Goal: Task Accomplishment & Management: Use online tool/utility

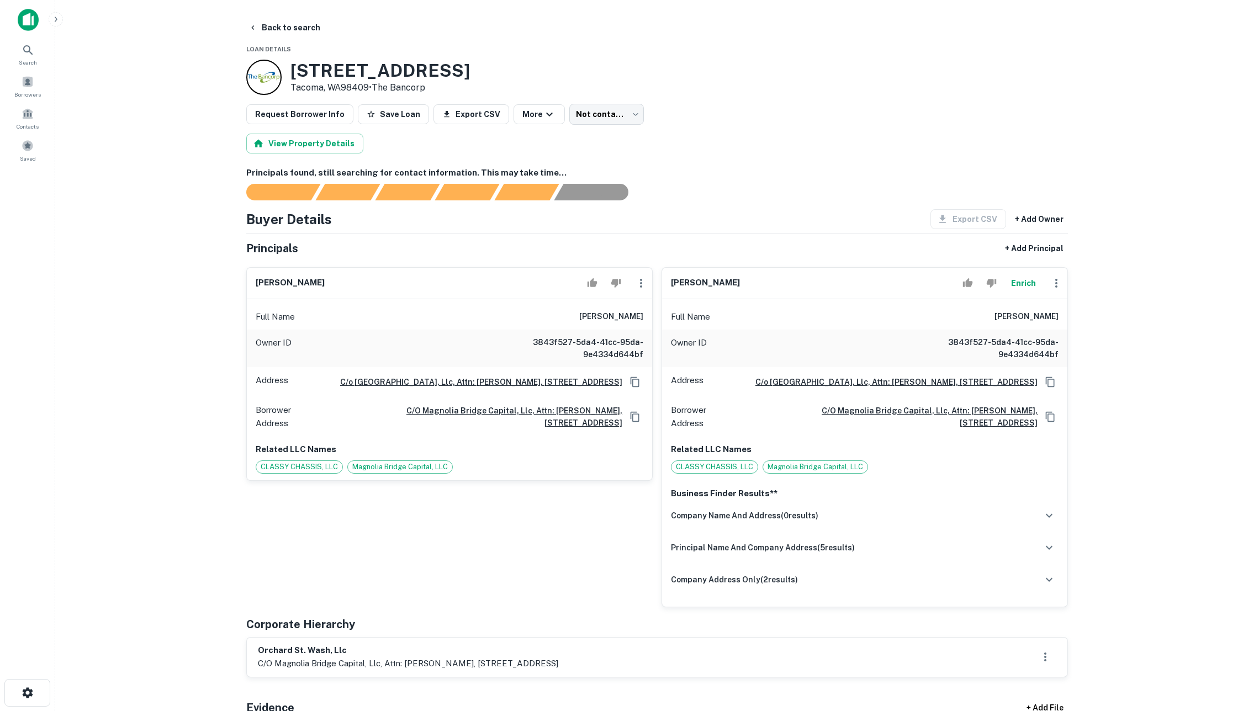
click at [1015, 292] on button "Enrich" at bounding box center [1023, 283] width 35 height 22
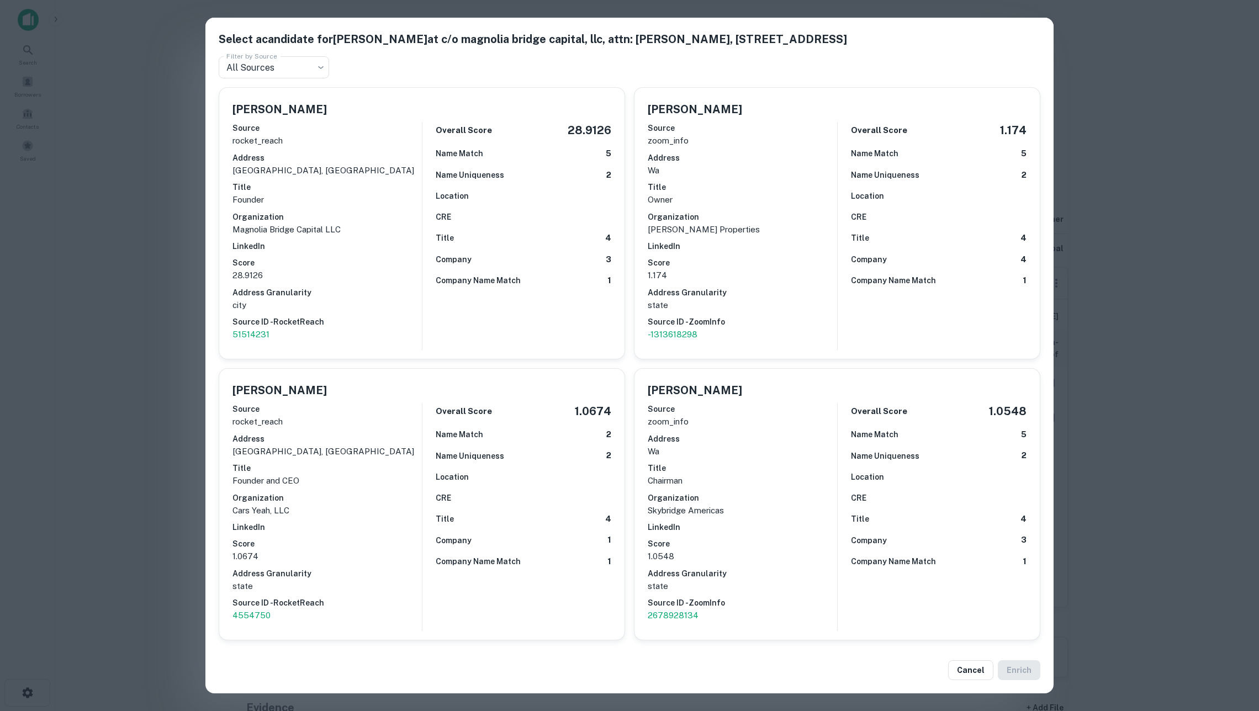
click at [173, 201] on div "Select a candidate for [PERSON_NAME] at c/o magnolia bridge capital, llc, attn:…" at bounding box center [629, 355] width 1259 height 711
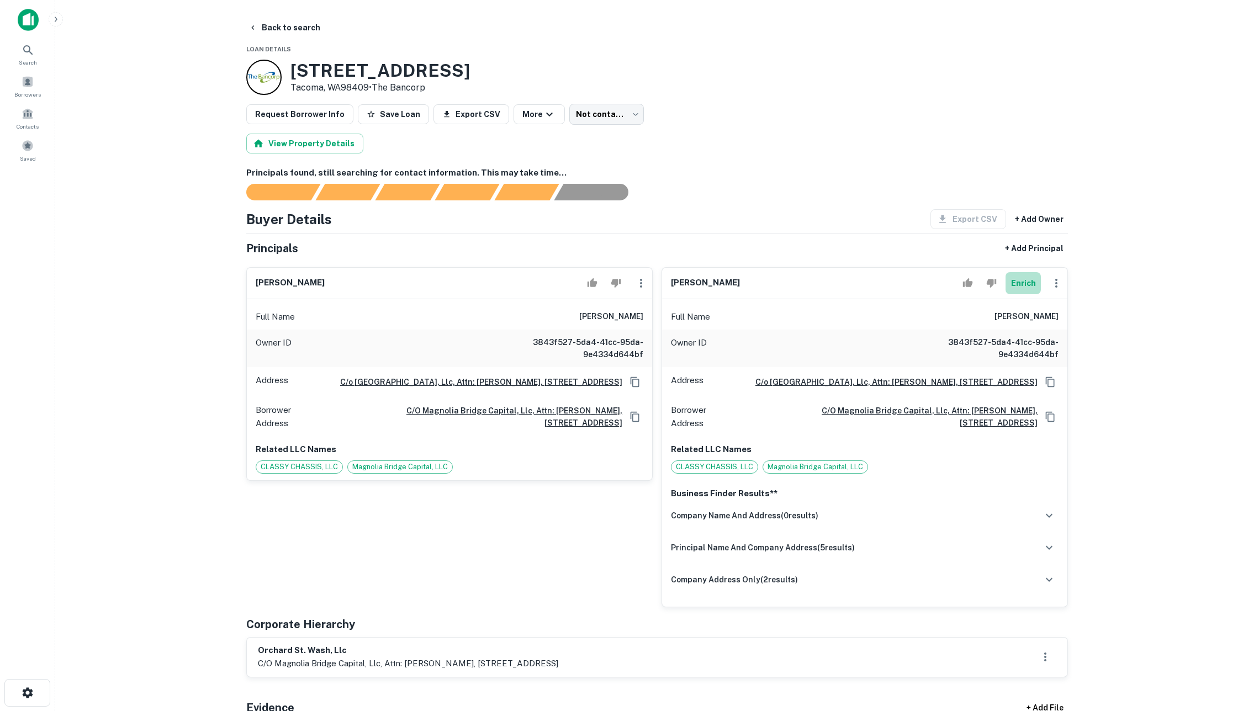
click at [1022, 294] on button "Enrich" at bounding box center [1023, 283] width 35 height 22
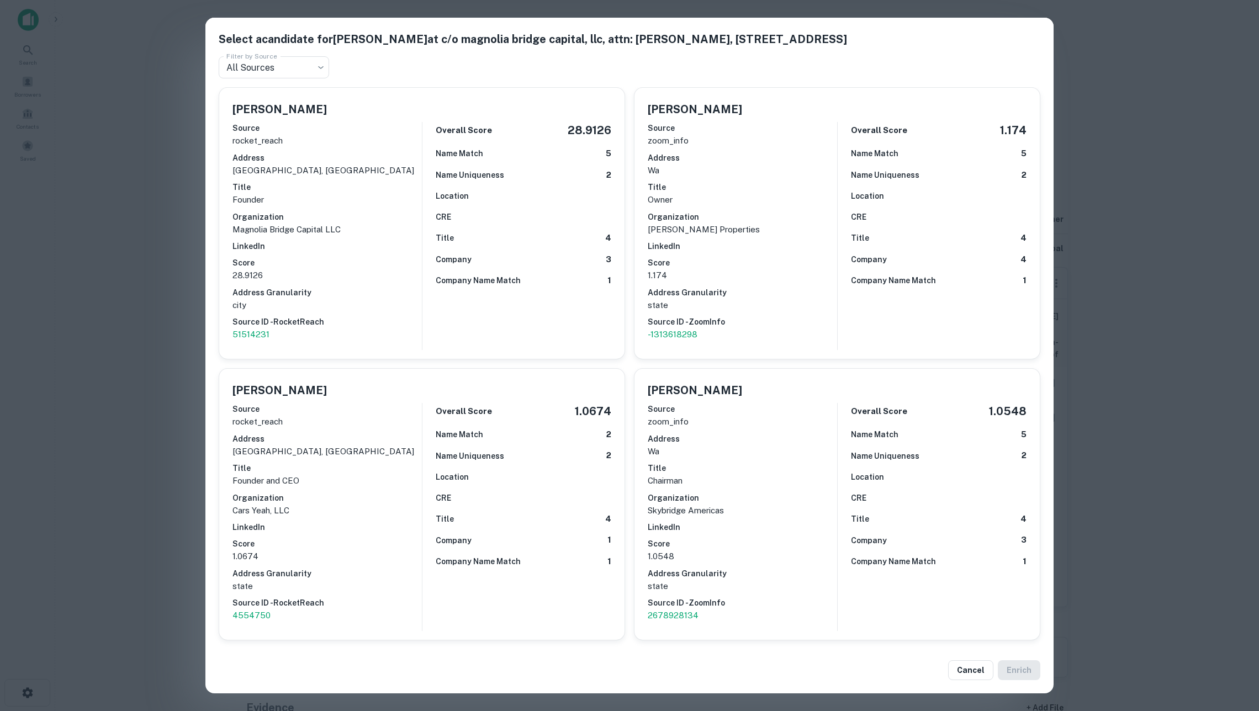
click at [1118, 316] on div "Select a candidate for [PERSON_NAME] at c/o magnolia bridge capital, llc, attn:…" at bounding box center [629, 355] width 1259 height 711
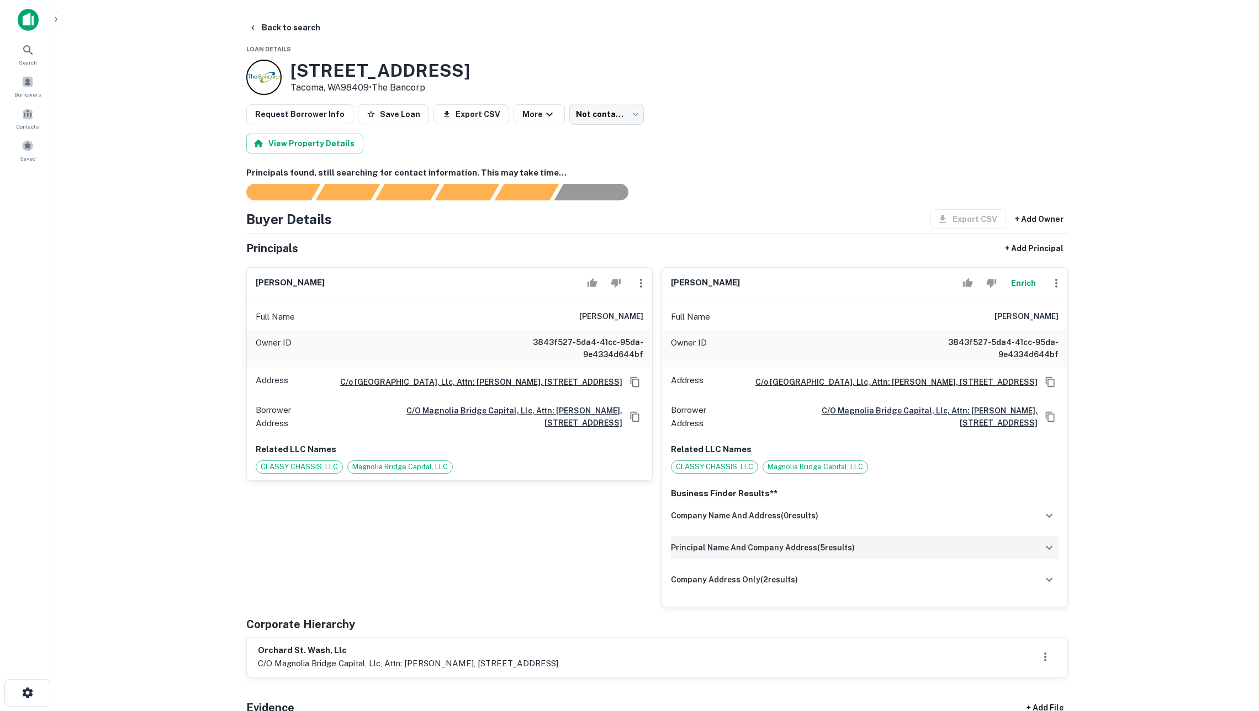
click at [864, 559] on div "principal name and company address ( 5 results)" at bounding box center [865, 547] width 388 height 23
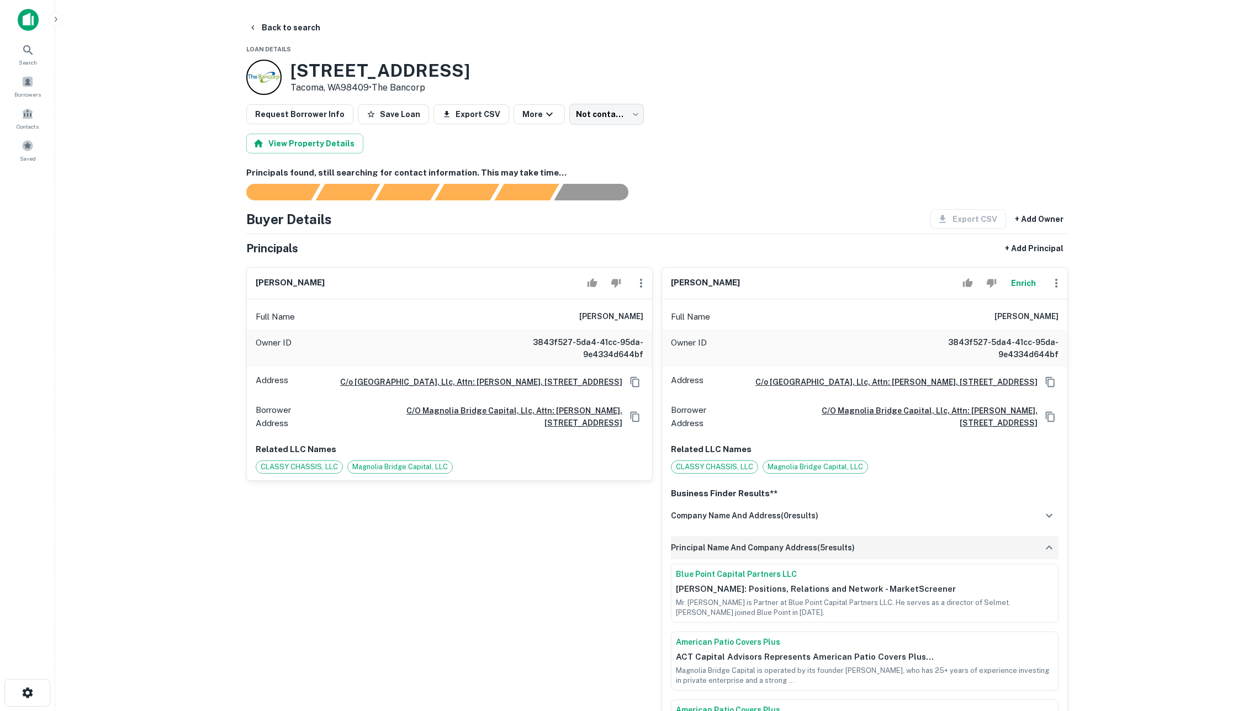
click at [863, 559] on div "principal name and company address ( 5 results)" at bounding box center [865, 547] width 388 height 23
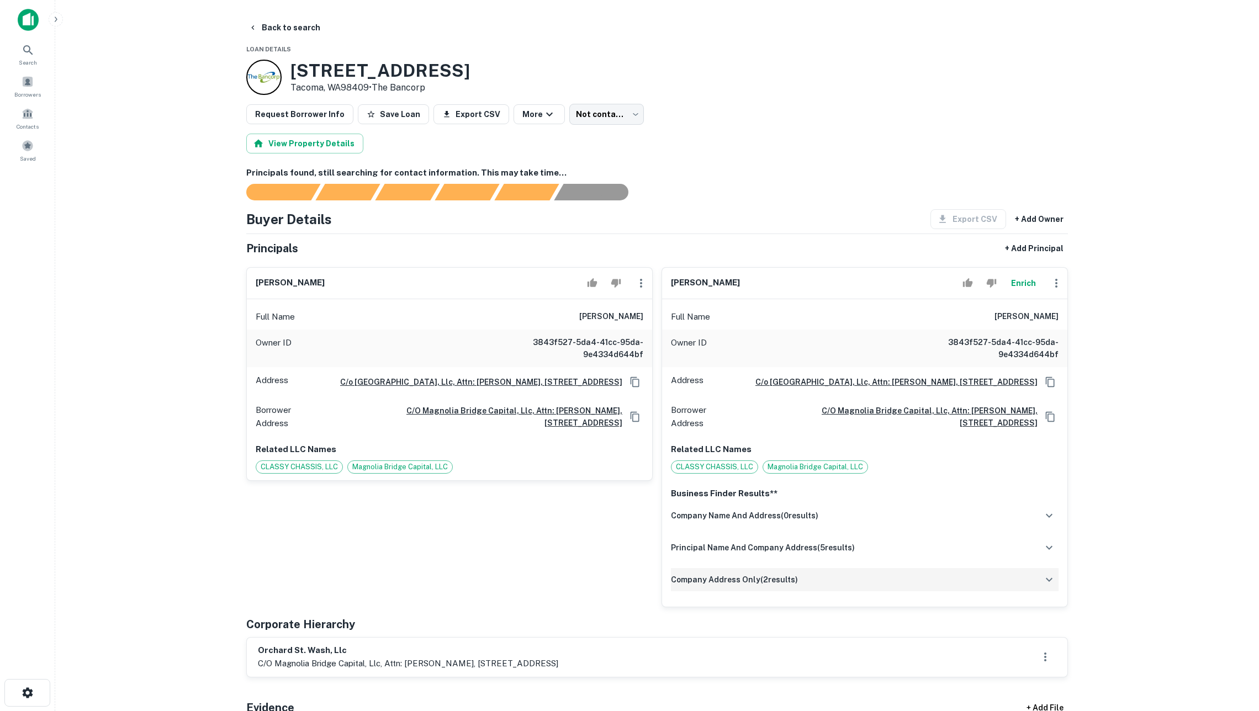
click at [836, 591] on div "company address only ( 2 results)" at bounding box center [865, 579] width 388 height 23
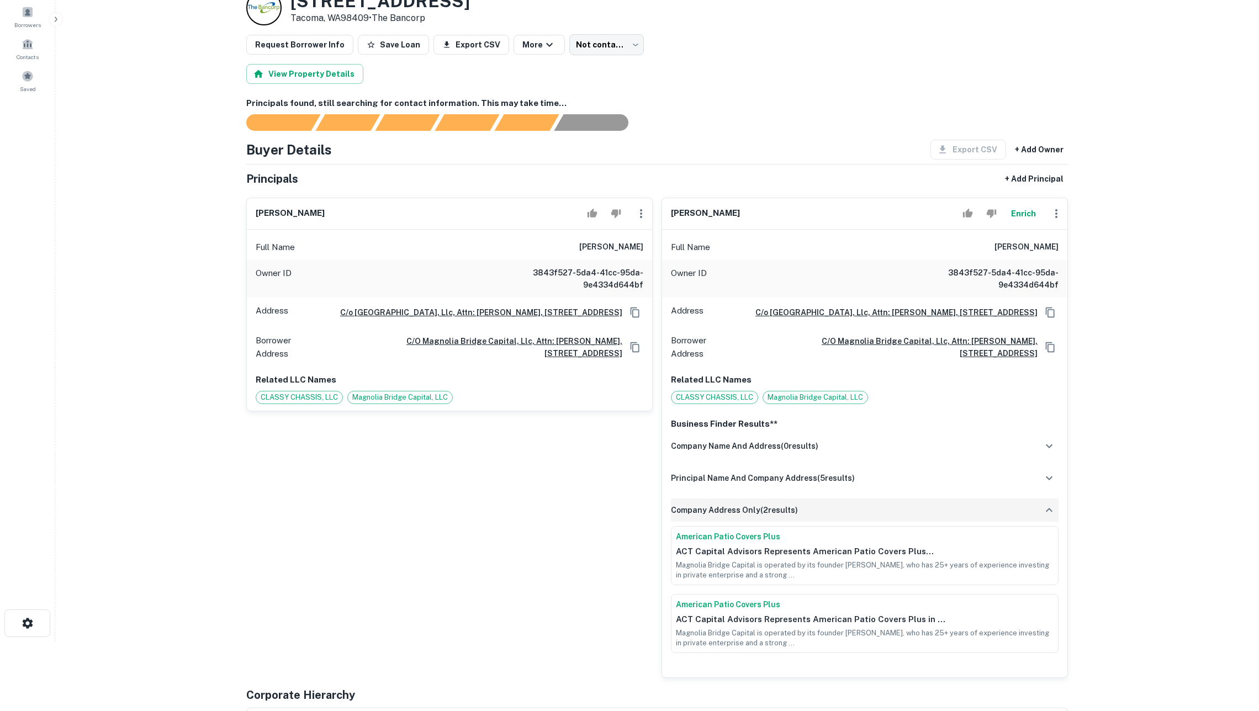
scroll to position [70, 0]
click at [815, 522] on div "company address only ( 2 results)" at bounding box center [865, 510] width 388 height 23
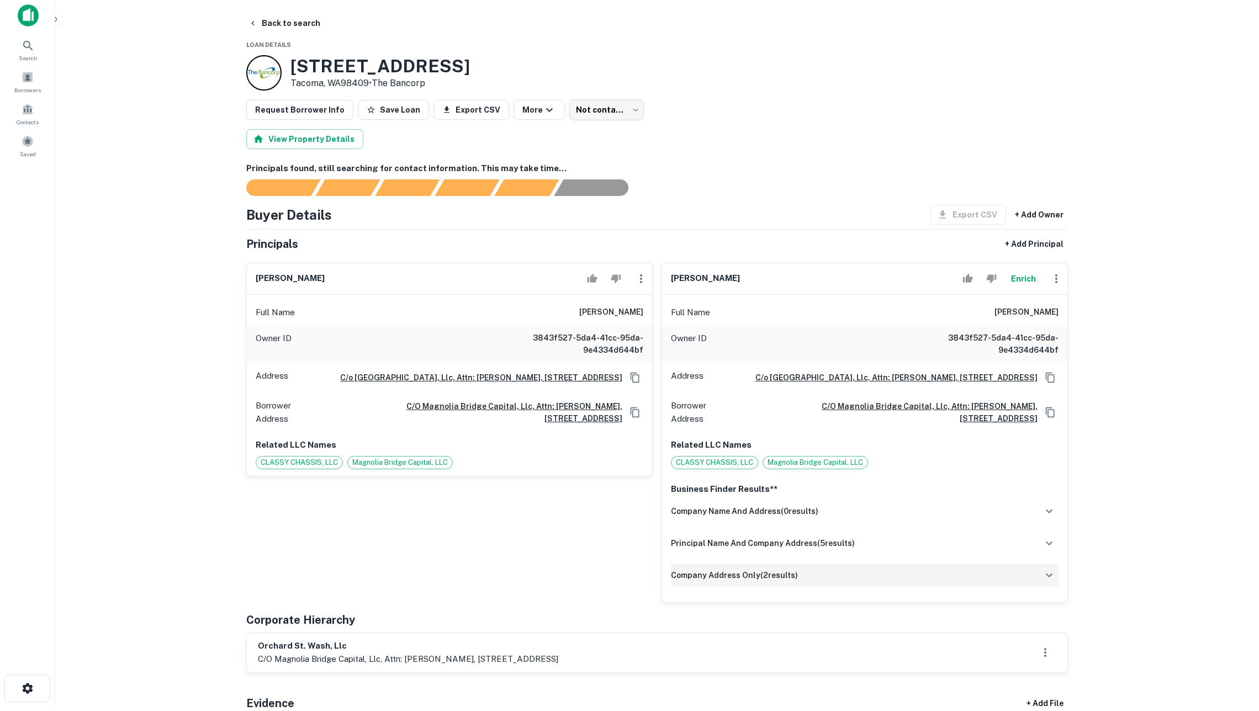
scroll to position [3, 0]
click at [1018, 296] on div "[PERSON_NAME]" at bounding box center [864, 280] width 405 height 31
click at [1017, 291] on button "Enrich" at bounding box center [1023, 280] width 35 height 22
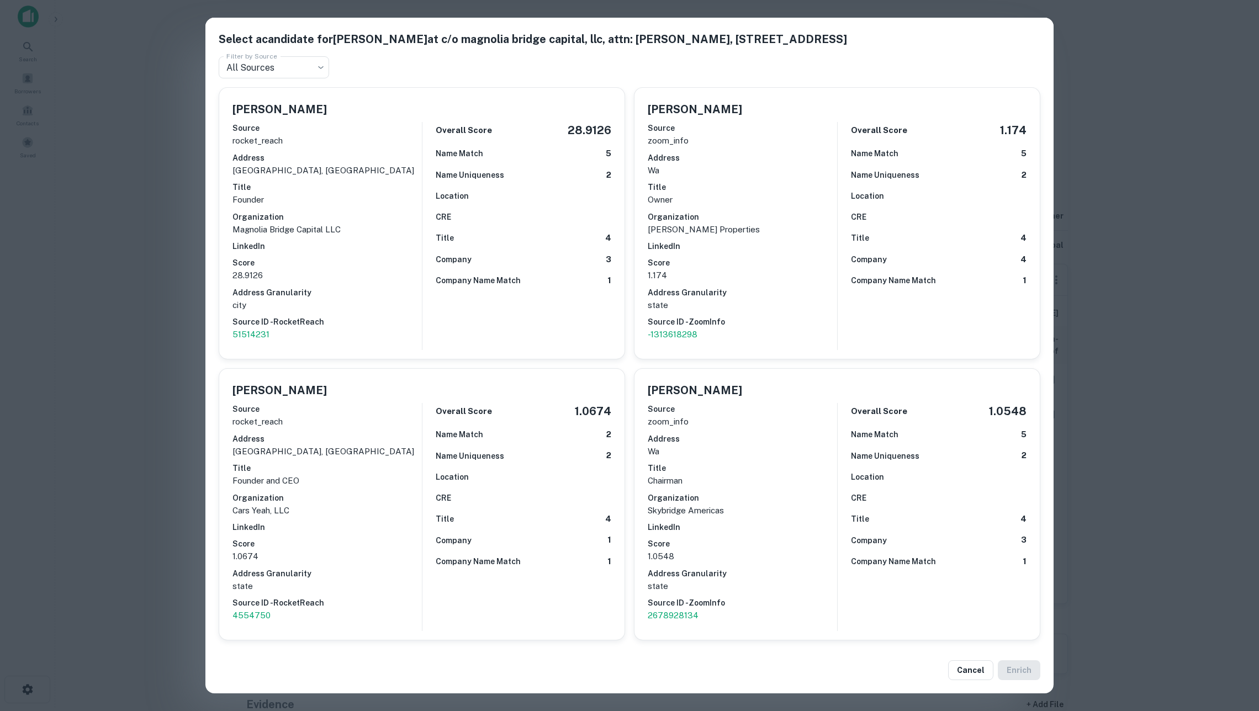
click at [1135, 297] on div "Select a candidate for [PERSON_NAME] at c/o magnolia bridge capital, llc, attn:…" at bounding box center [629, 355] width 1259 height 711
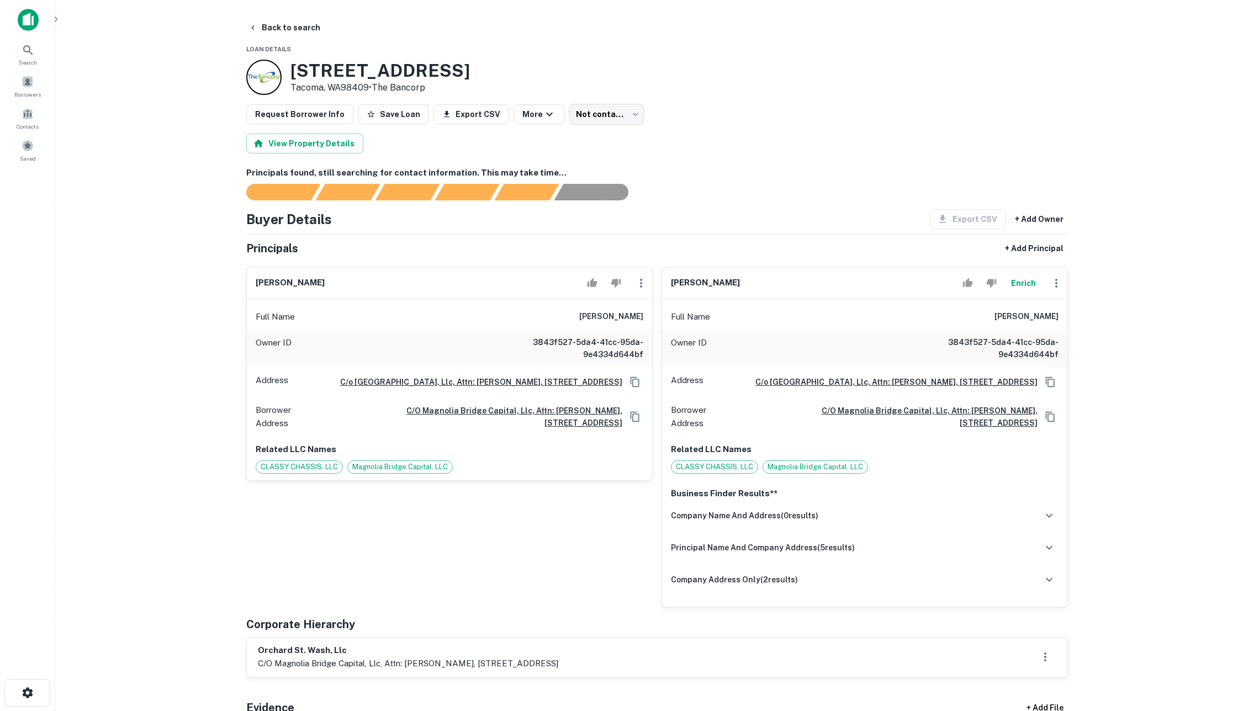
scroll to position [0, 0]
click at [1019, 290] on button "Enrich" at bounding box center [1023, 283] width 35 height 22
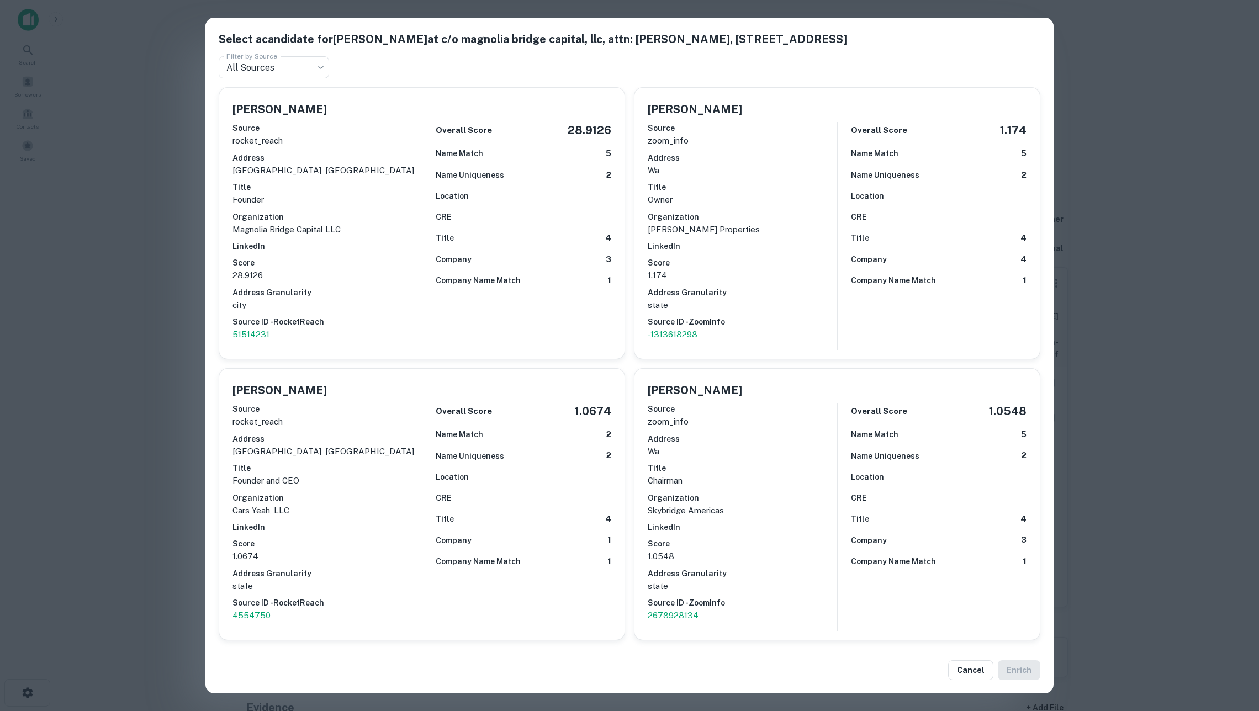
click at [489, 290] on div "Overall Score 28.9126 Name Match 5 Name Uniqueness 2 Location CRE Title 4 Compa…" at bounding box center [516, 236] width 189 height 228
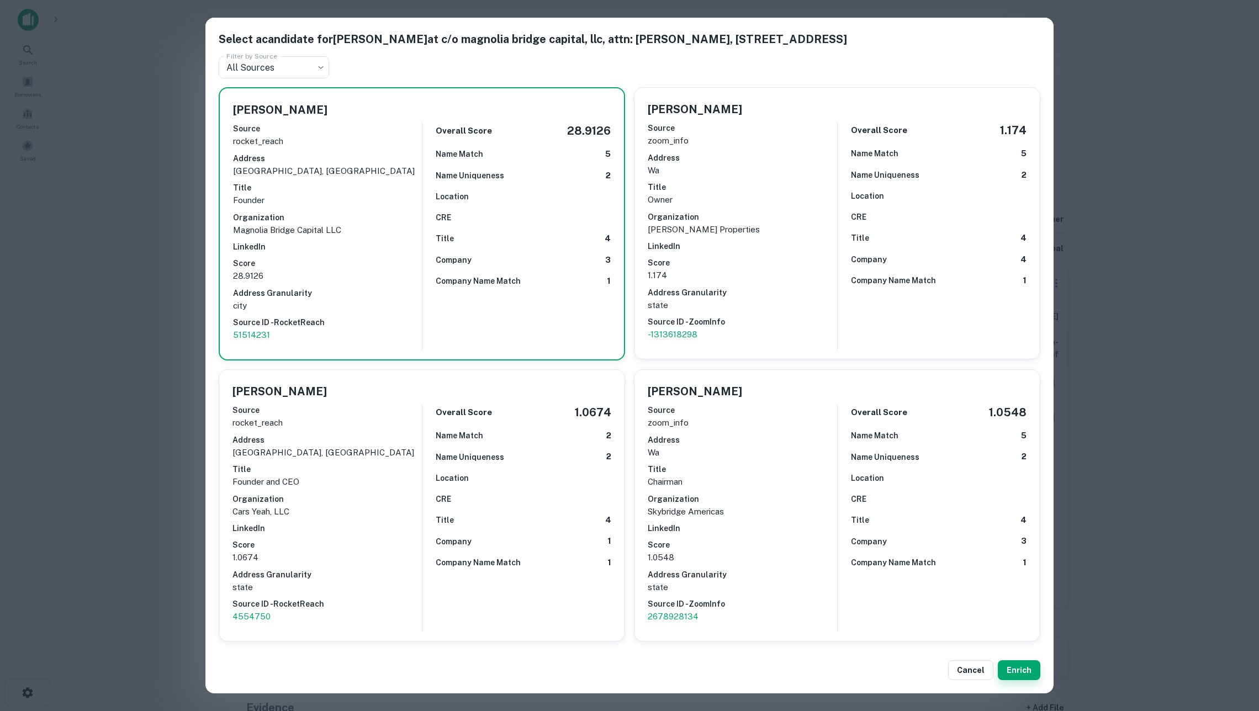
click at [1012, 666] on button "Enrich" at bounding box center [1019, 670] width 43 height 20
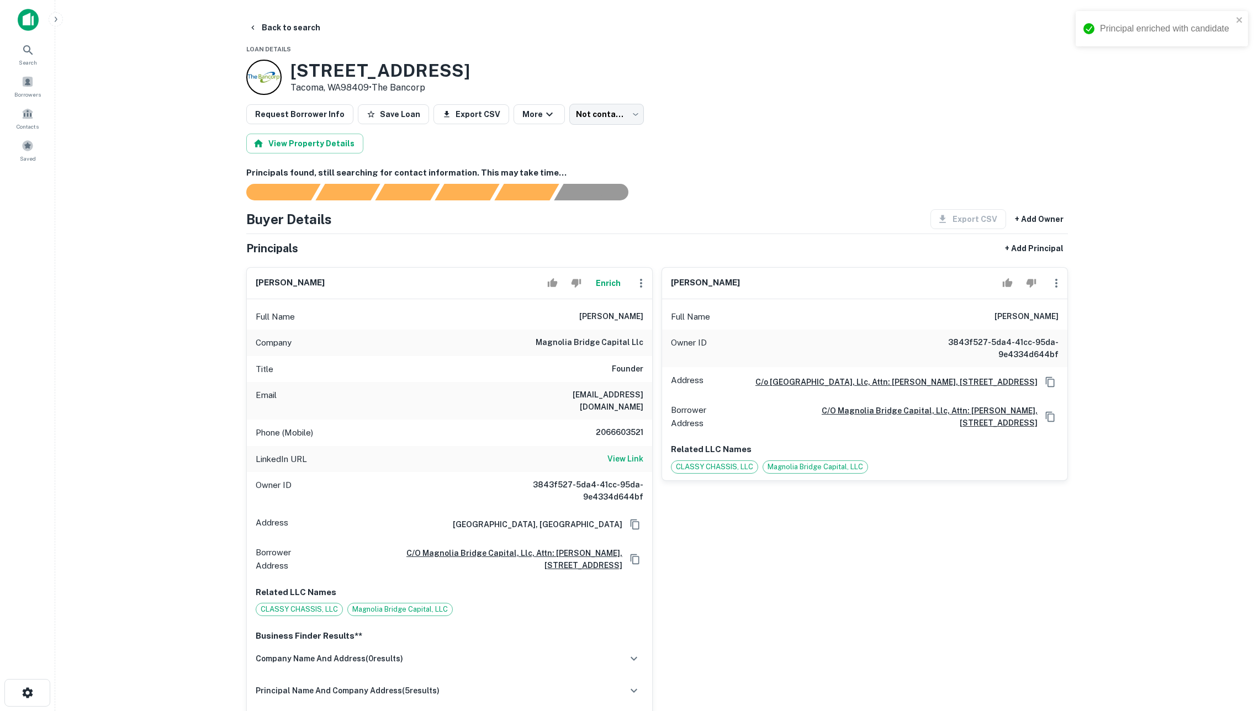
click at [1063, 290] on icon "button" at bounding box center [1056, 283] width 13 height 13
click at [1064, 341] on li "Delete" at bounding box center [1063, 341] width 45 height 20
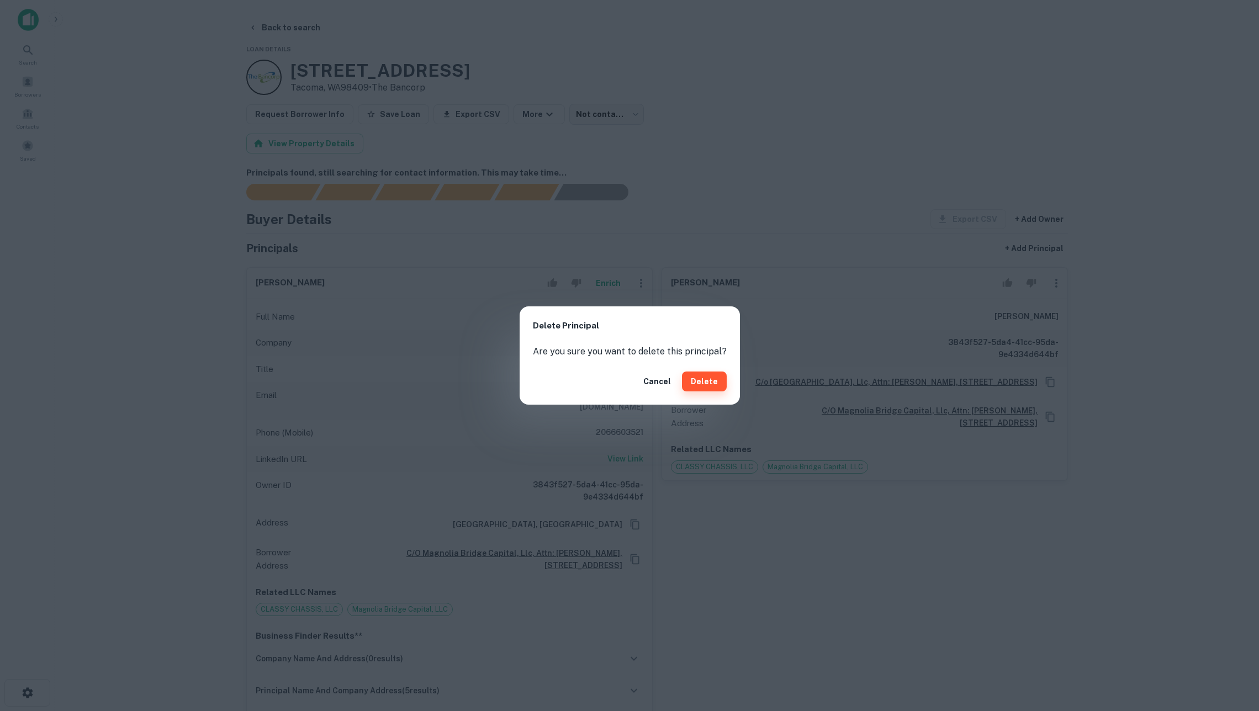
click at [701, 381] on button "Delete" at bounding box center [704, 382] width 45 height 20
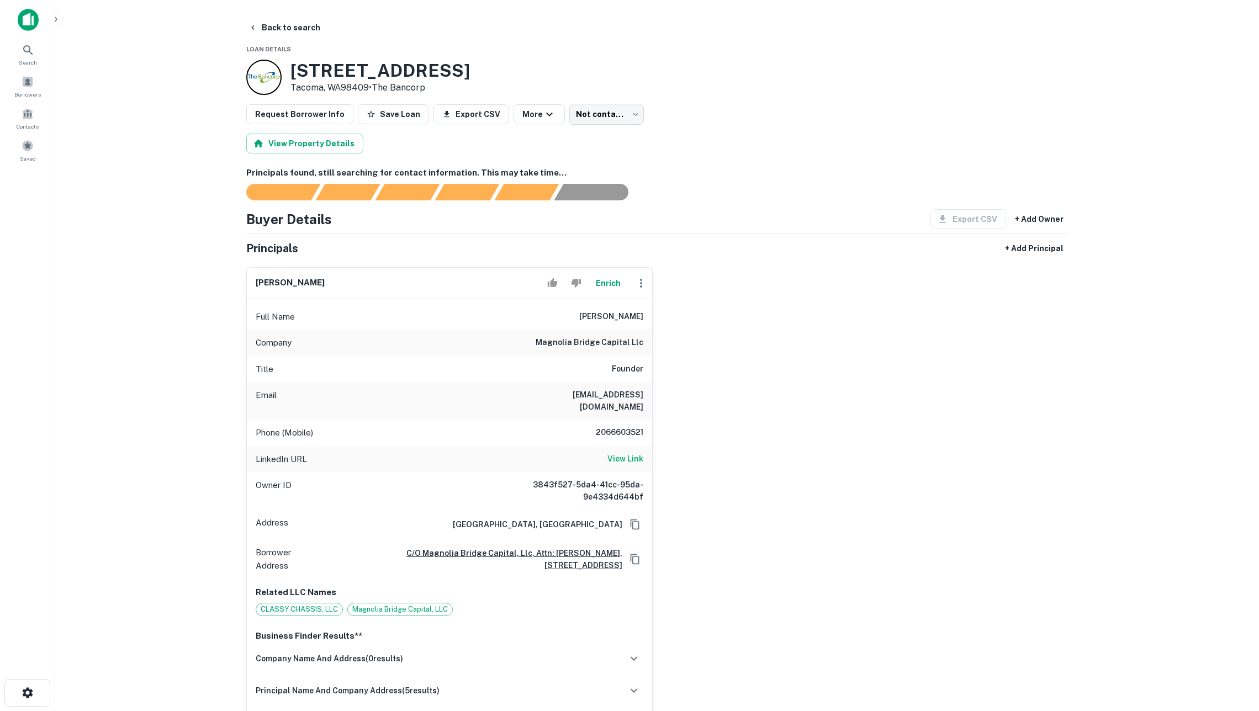
scroll to position [372, 0]
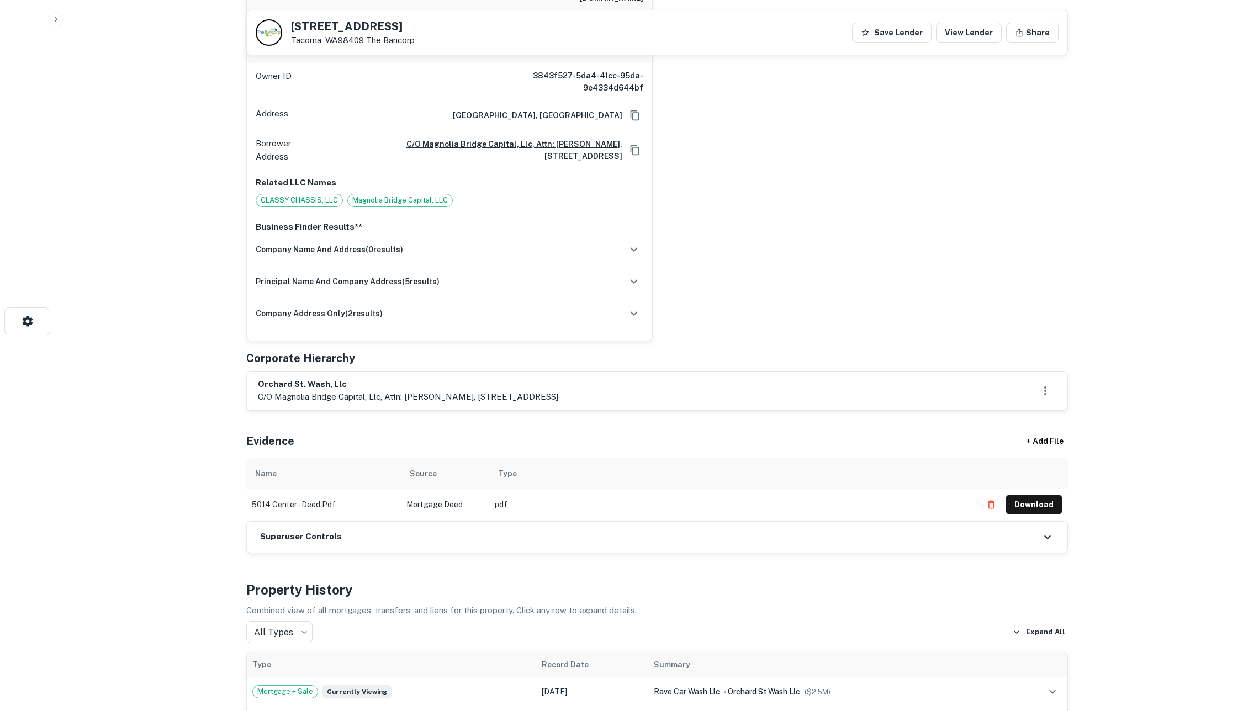
click at [456, 553] on div "Superuser Controls" at bounding box center [657, 537] width 821 height 31
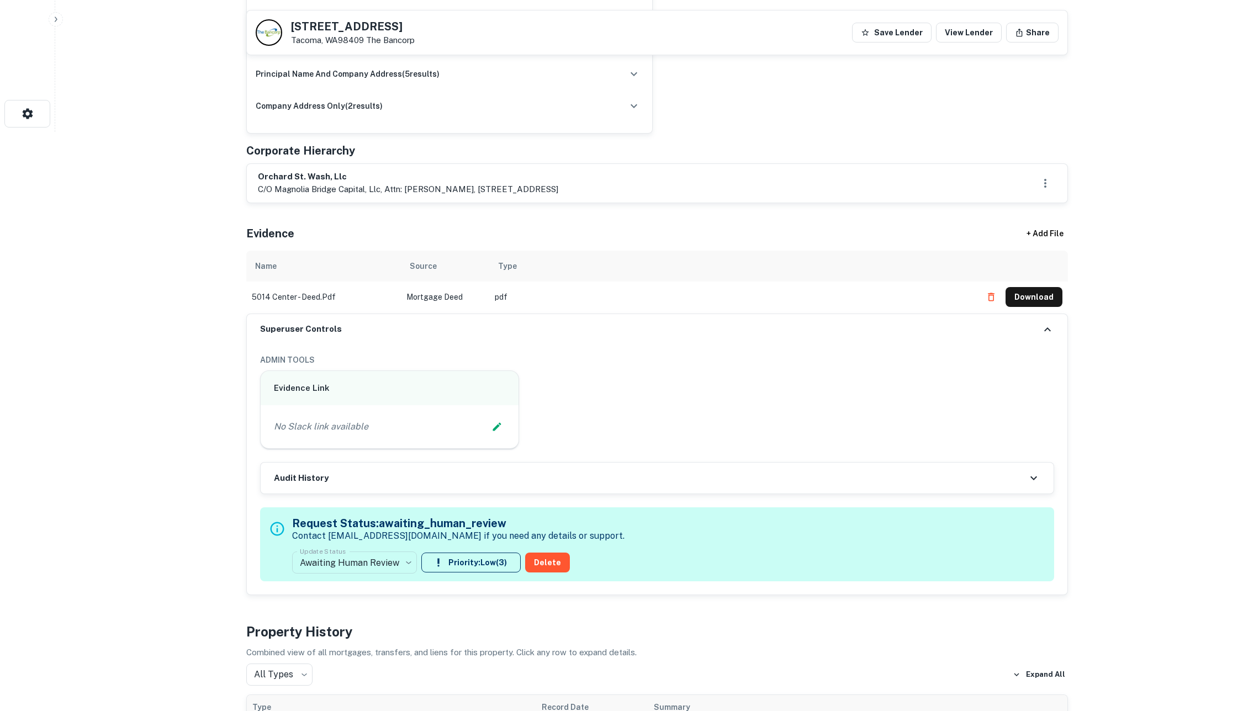
scroll to position [615, 0]
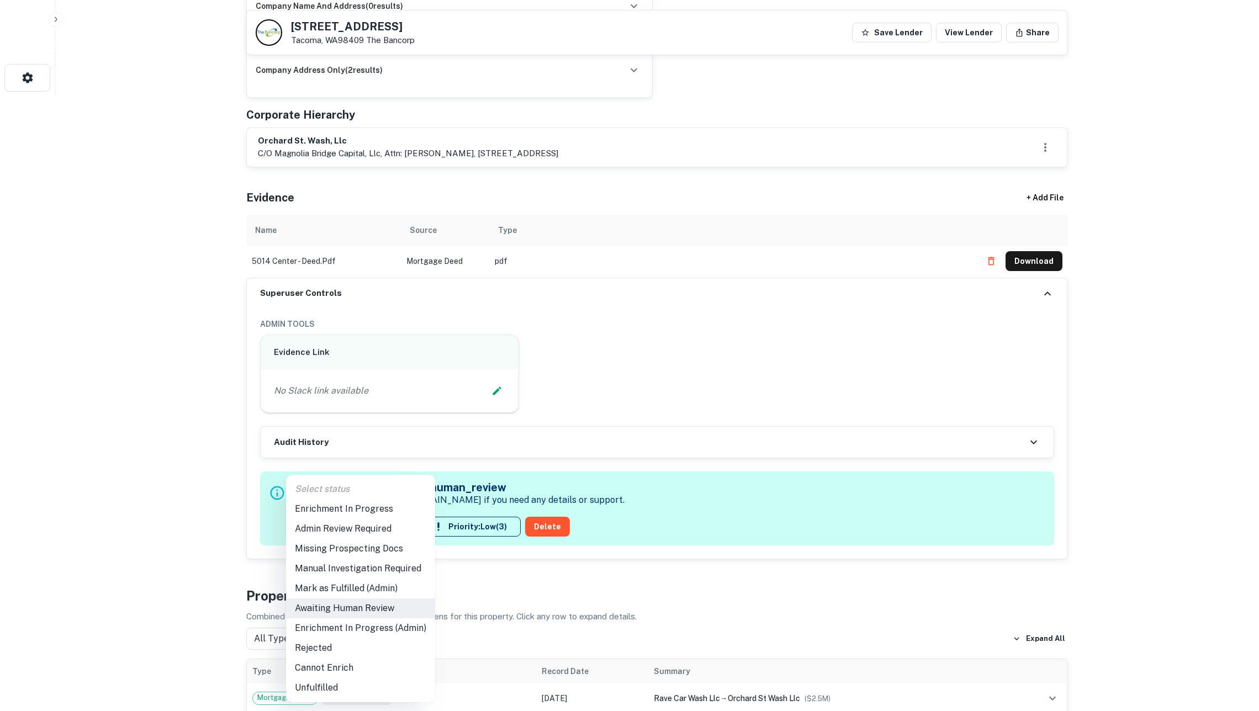
click at [372, 584] on li "Mark as Fulfilled (Admin)" at bounding box center [360, 589] width 149 height 20
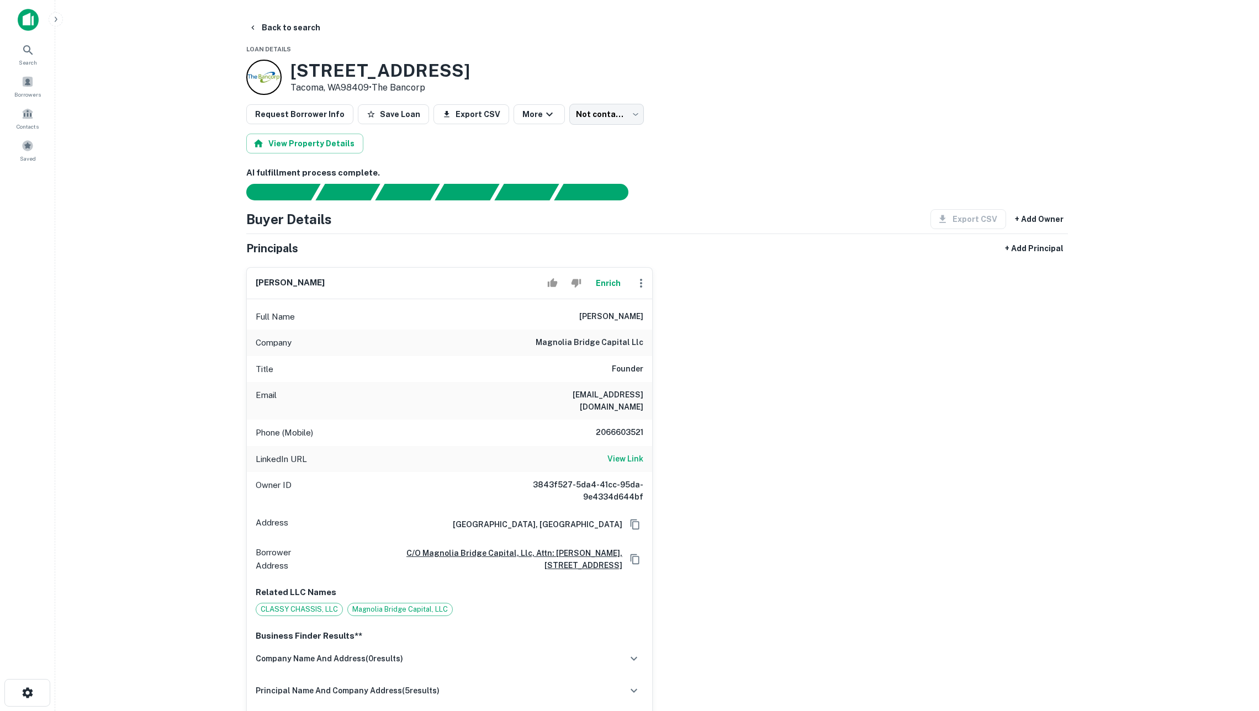
scroll to position [2, 0]
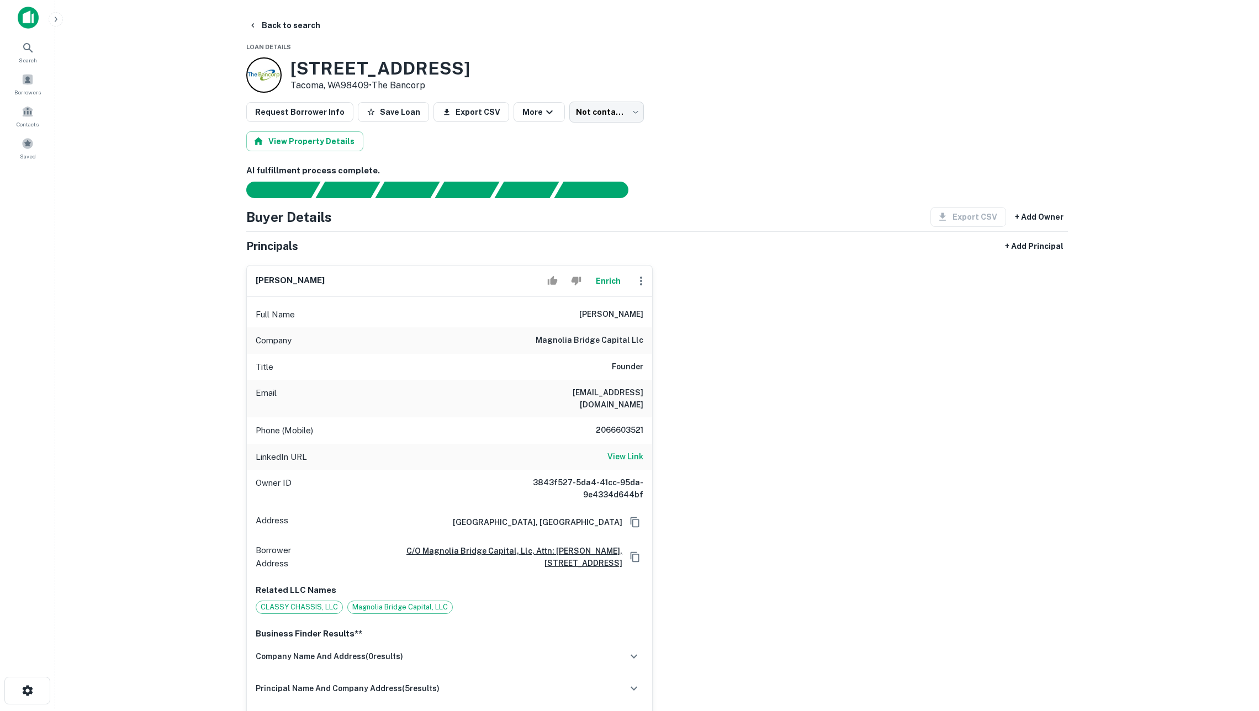
click at [608, 292] on button "Enrich" at bounding box center [607, 281] width 35 height 22
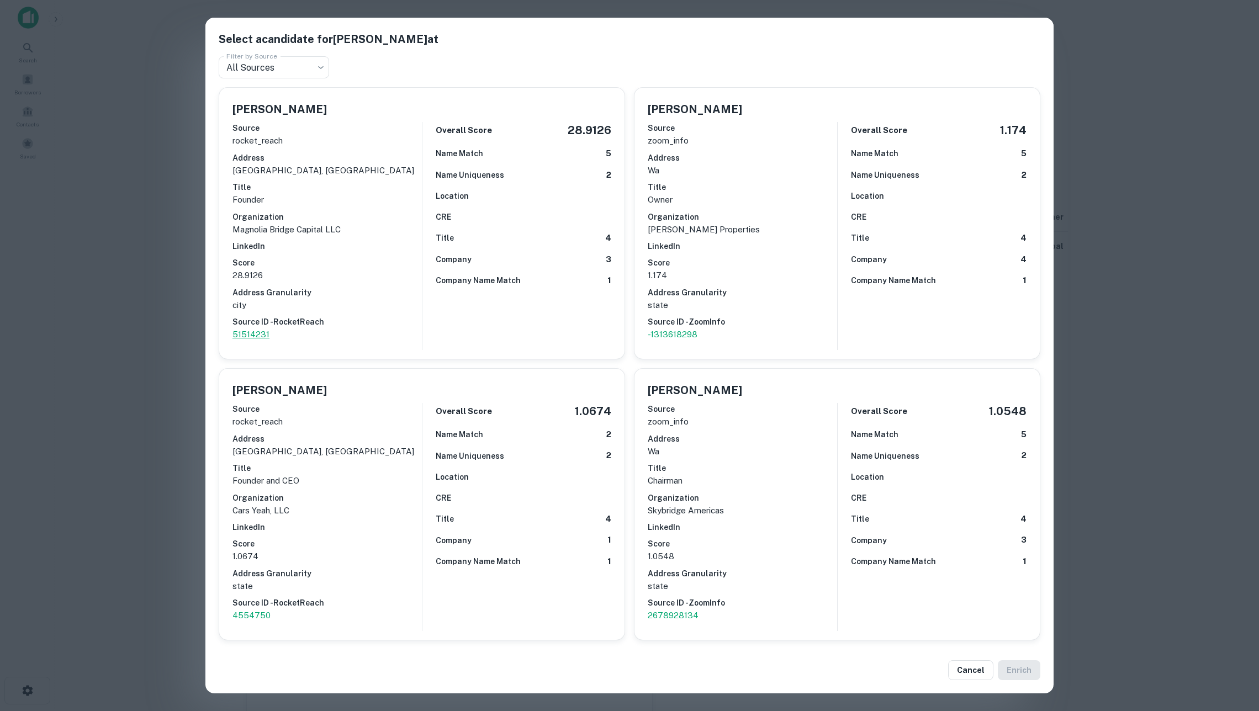
click at [252, 328] on p "51514231" at bounding box center [326, 334] width 189 height 13
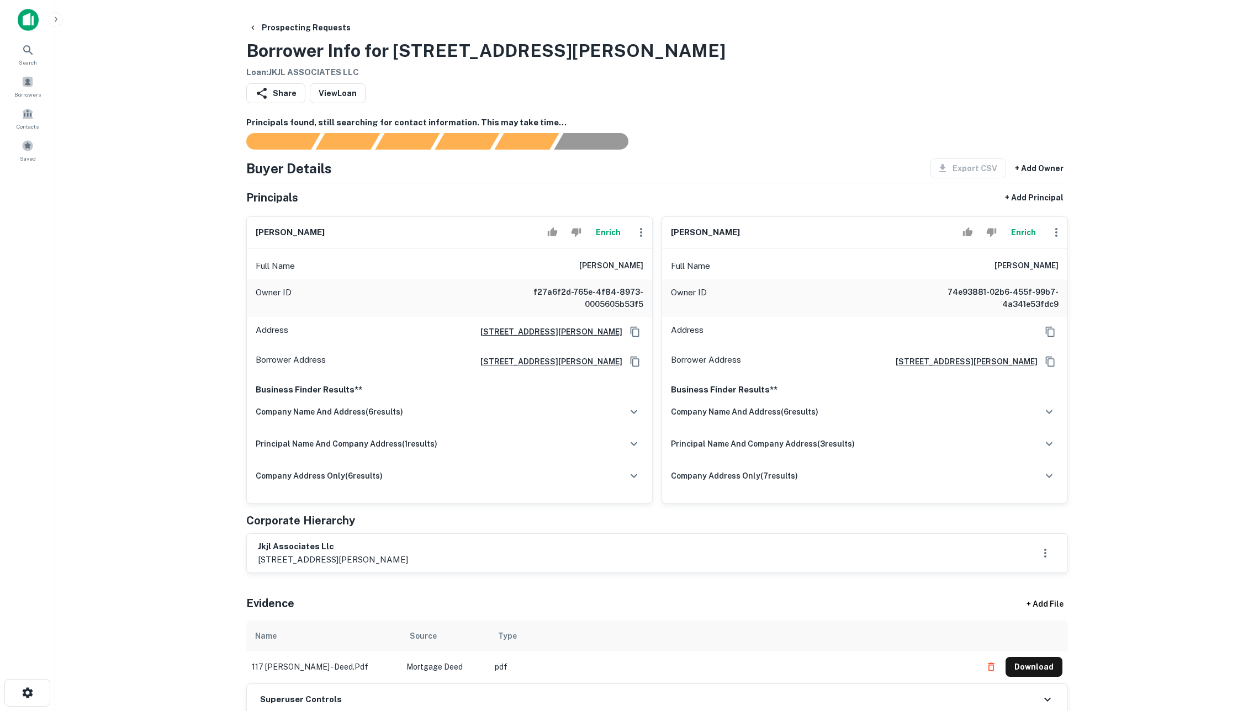
click at [601, 244] on button "Enrich" at bounding box center [607, 232] width 35 height 22
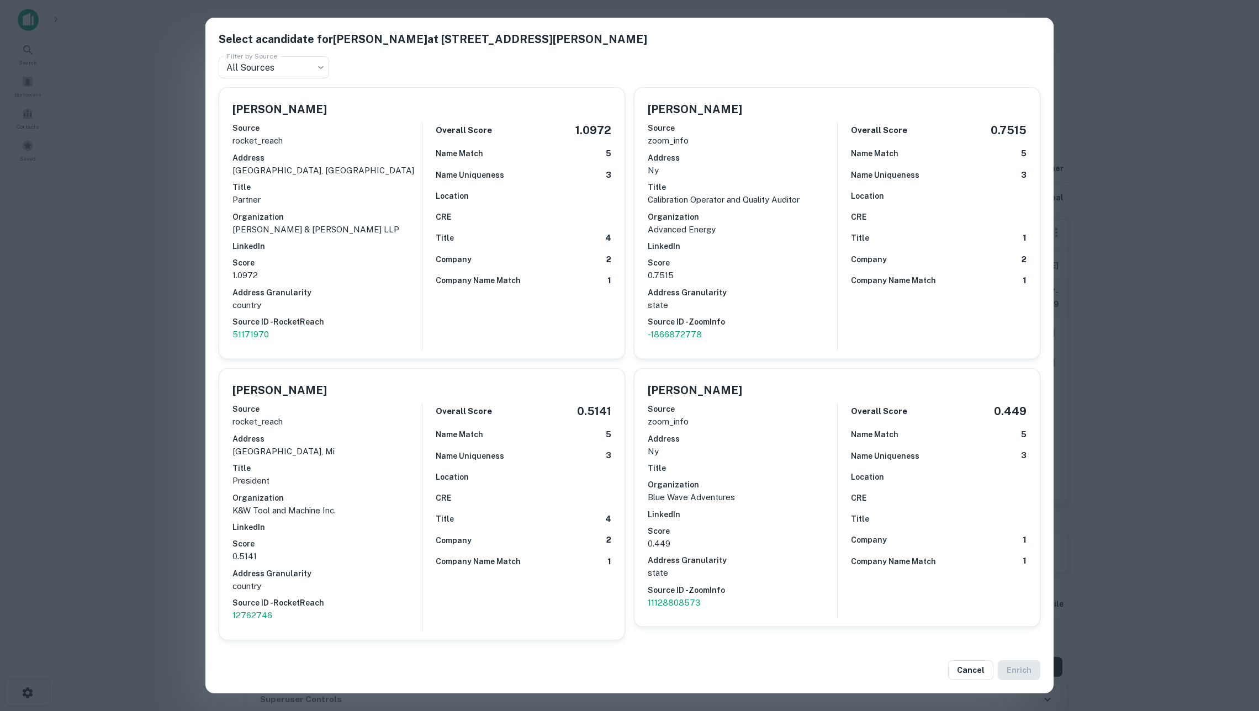
click at [186, 247] on div "Select a candidate for Joseph Kohn at 199 lee avenue, suite 949 Filter by Sourc…" at bounding box center [629, 355] width 1259 height 711
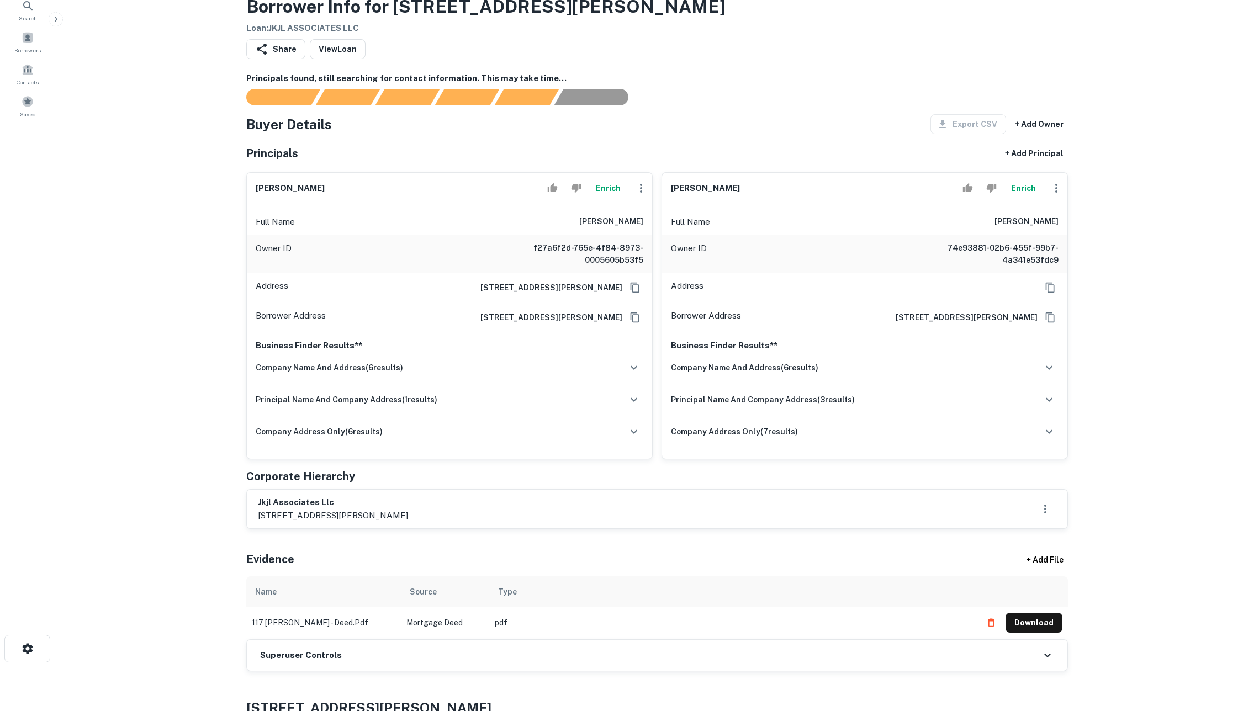
scroll to position [46, 0]
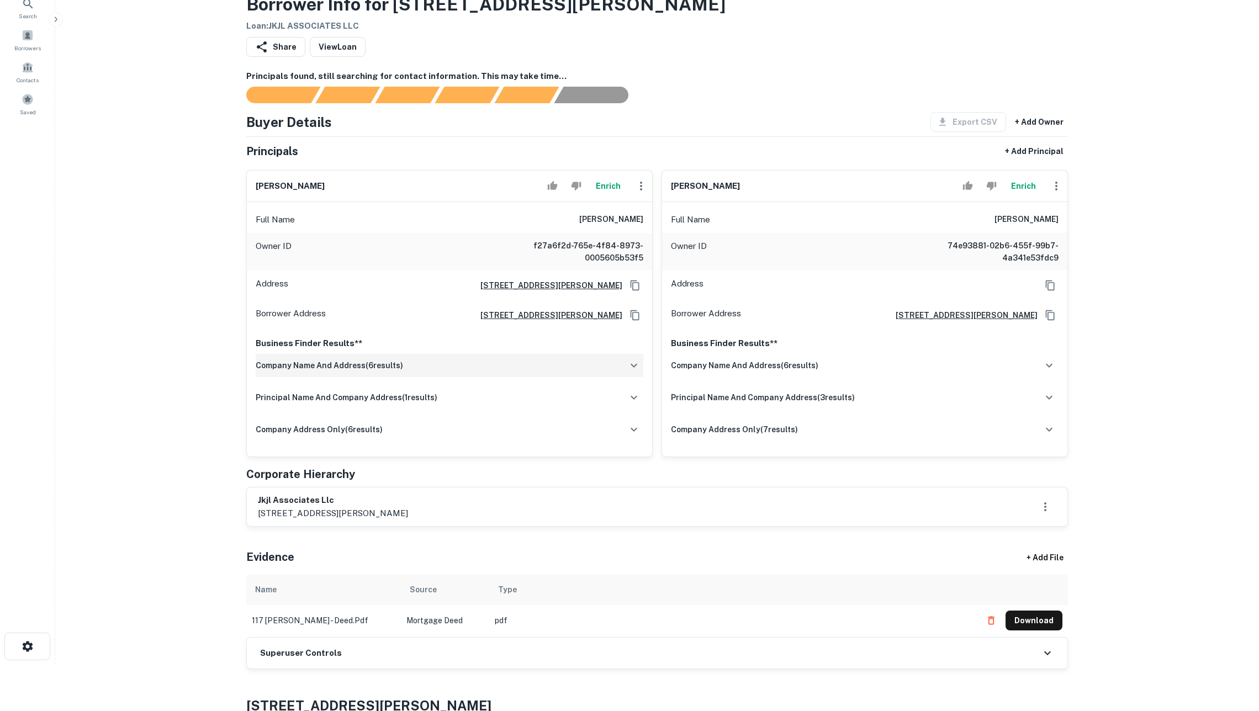
click at [561, 377] on div "company name and address ( 6 results)" at bounding box center [450, 365] width 388 height 23
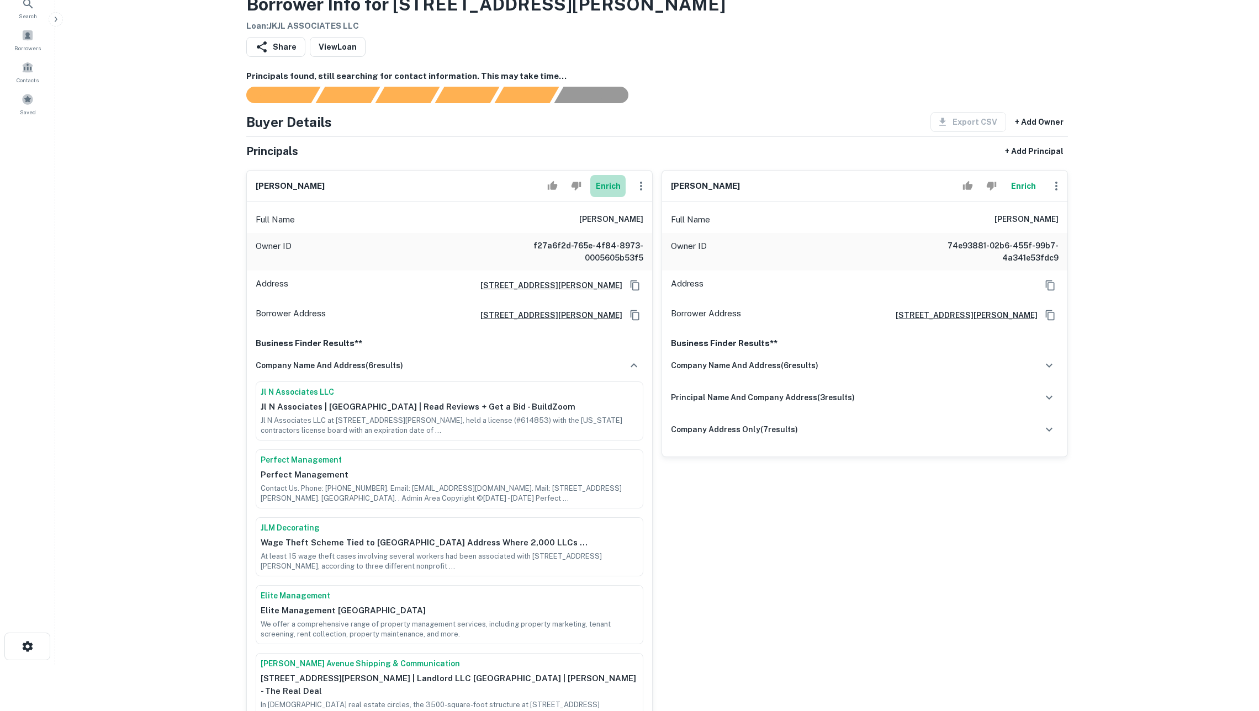
click at [607, 192] on button "Enrich" at bounding box center [607, 186] width 35 height 22
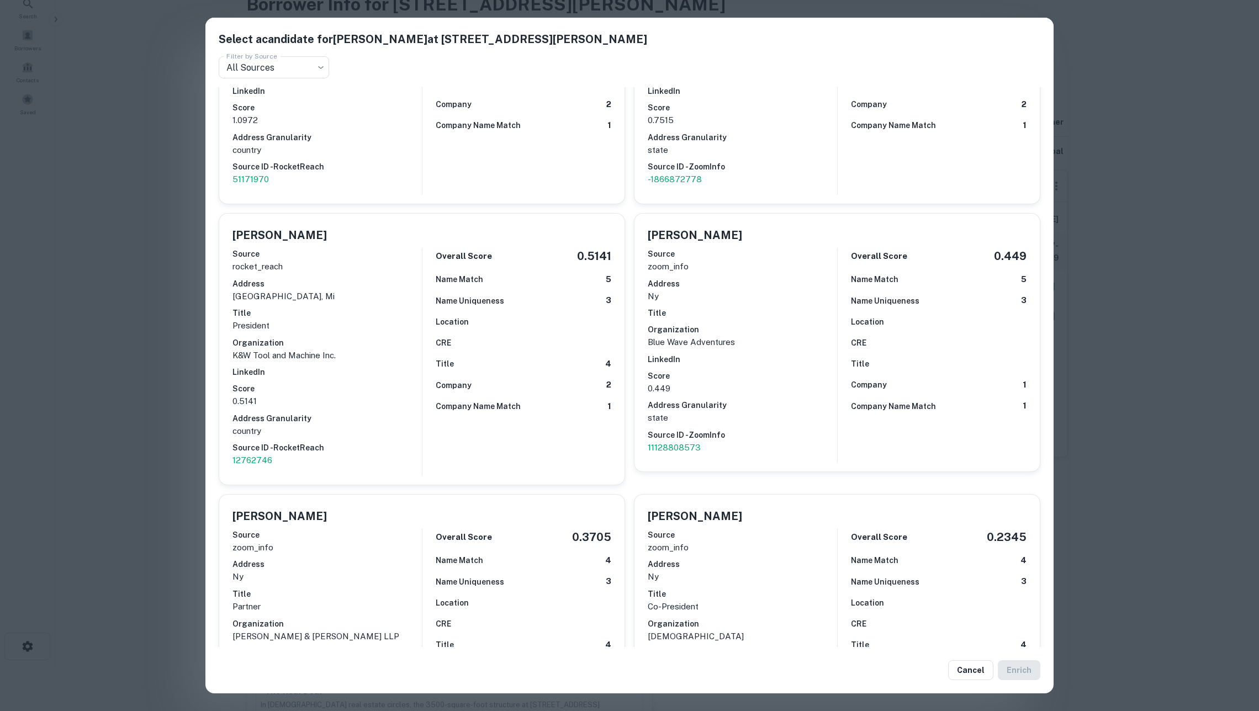
scroll to position [162, 0]
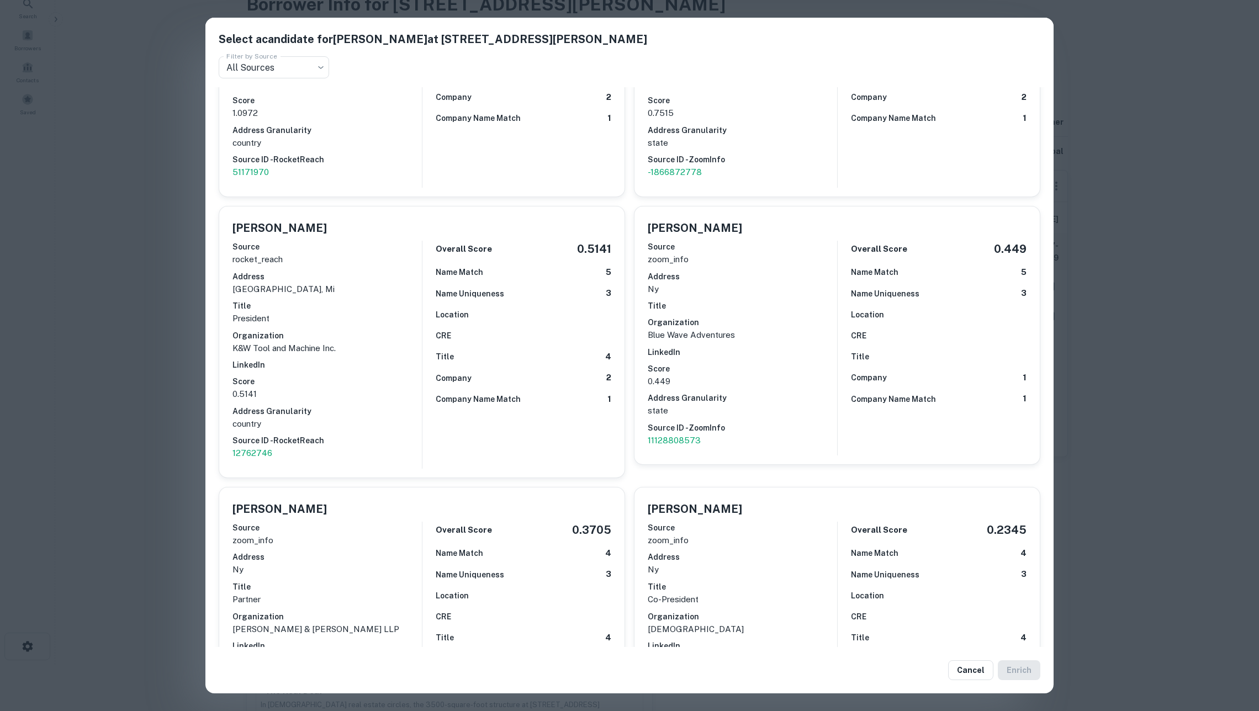
click at [180, 354] on div "Select a candidate for Joseph Kohn at 199 lee avenue, suite 949 Filter by Sourc…" at bounding box center [629, 355] width 1259 height 711
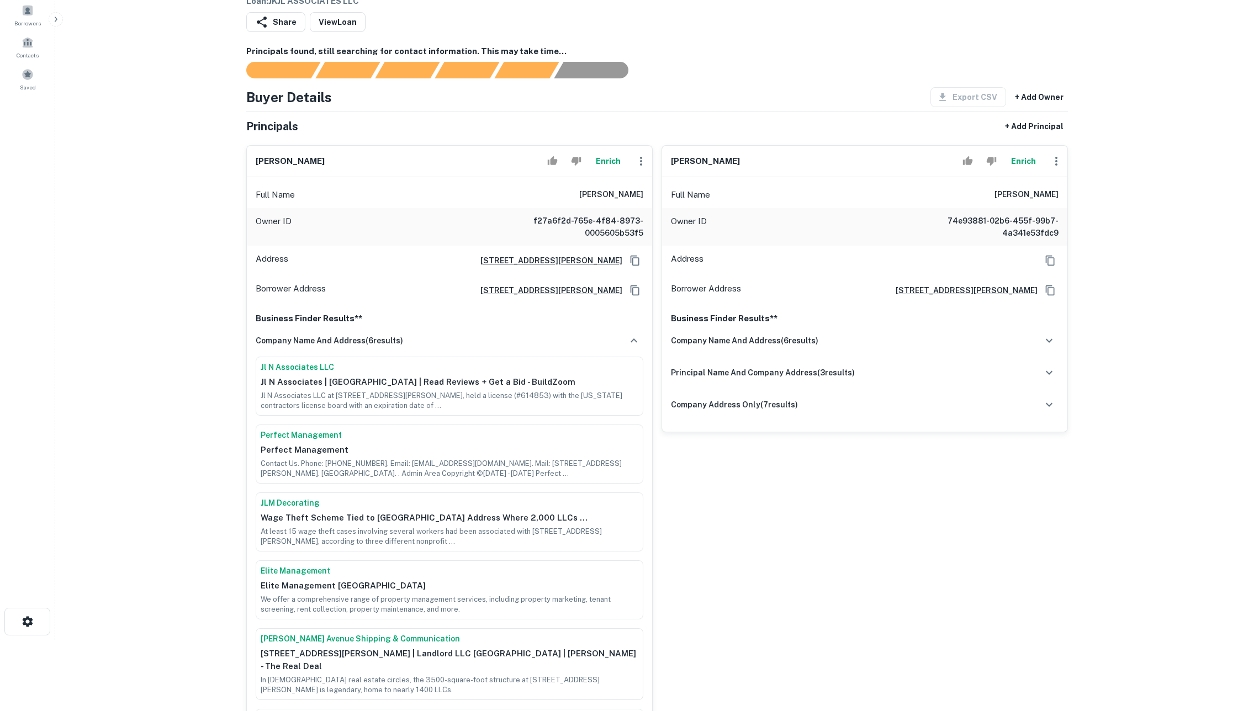
scroll to position [50, 0]
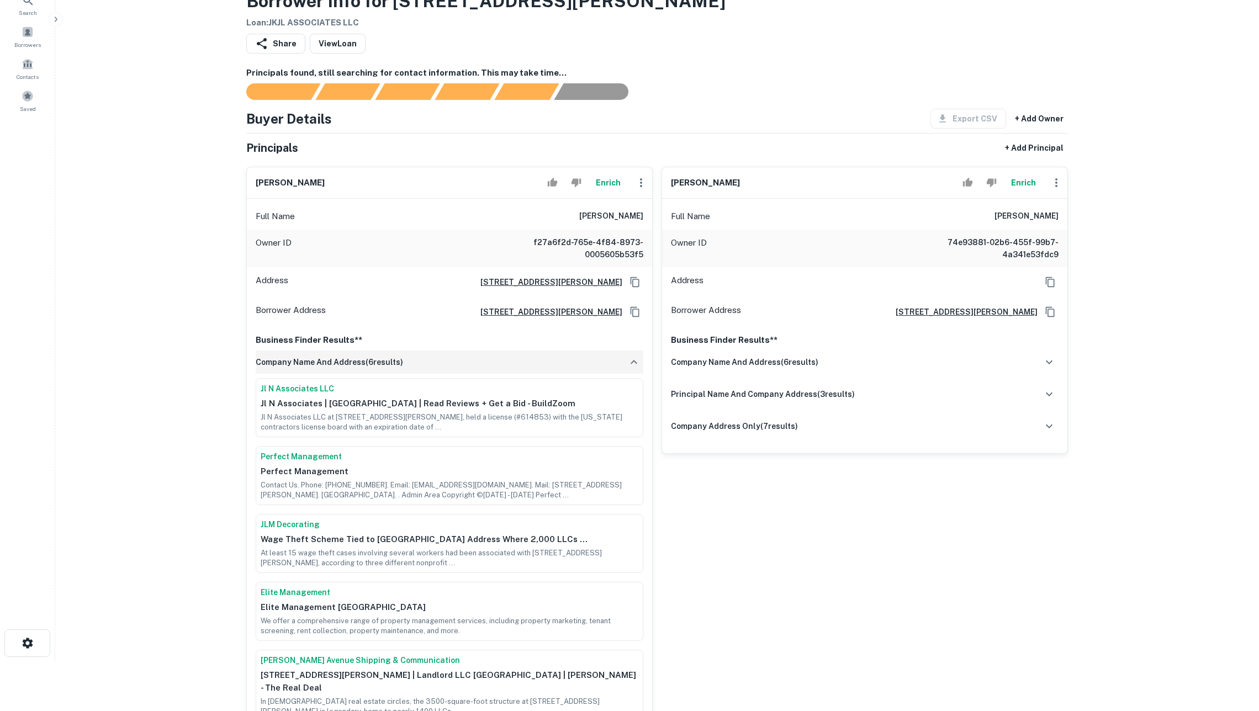
click at [426, 374] on div "company name and address ( 6 results)" at bounding box center [450, 362] width 388 height 23
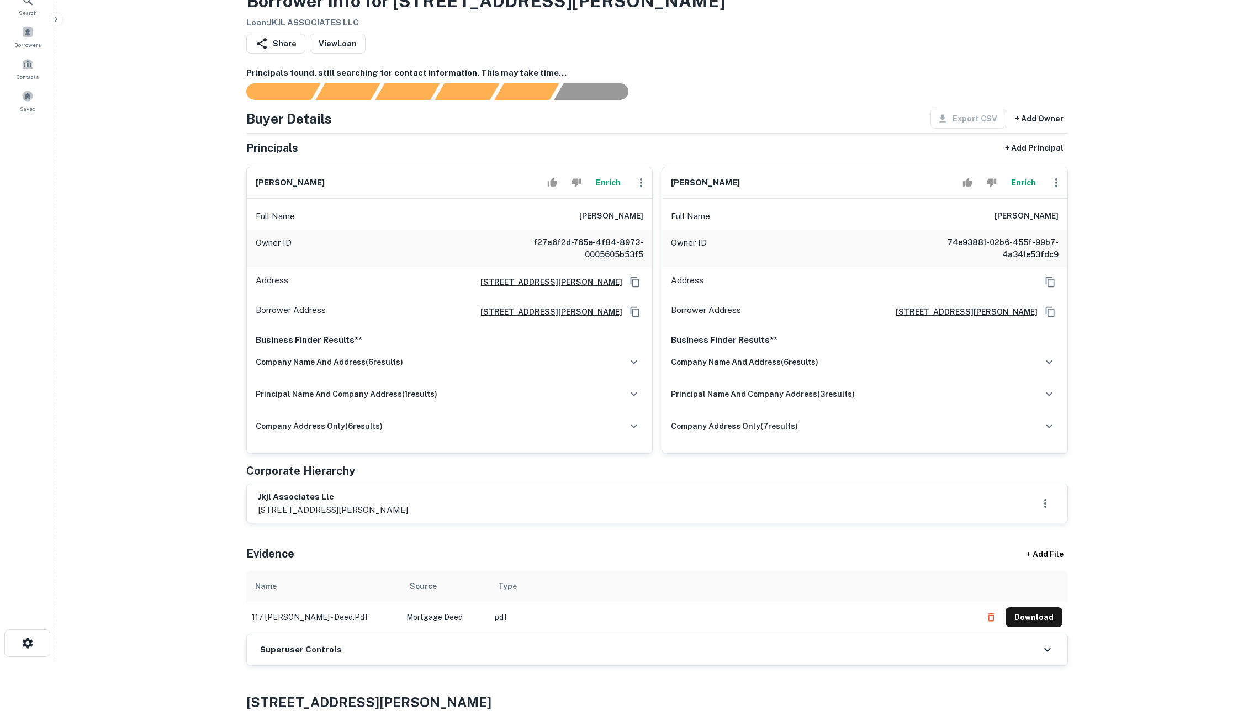
click at [1033, 191] on button "Enrich" at bounding box center [1023, 183] width 35 height 22
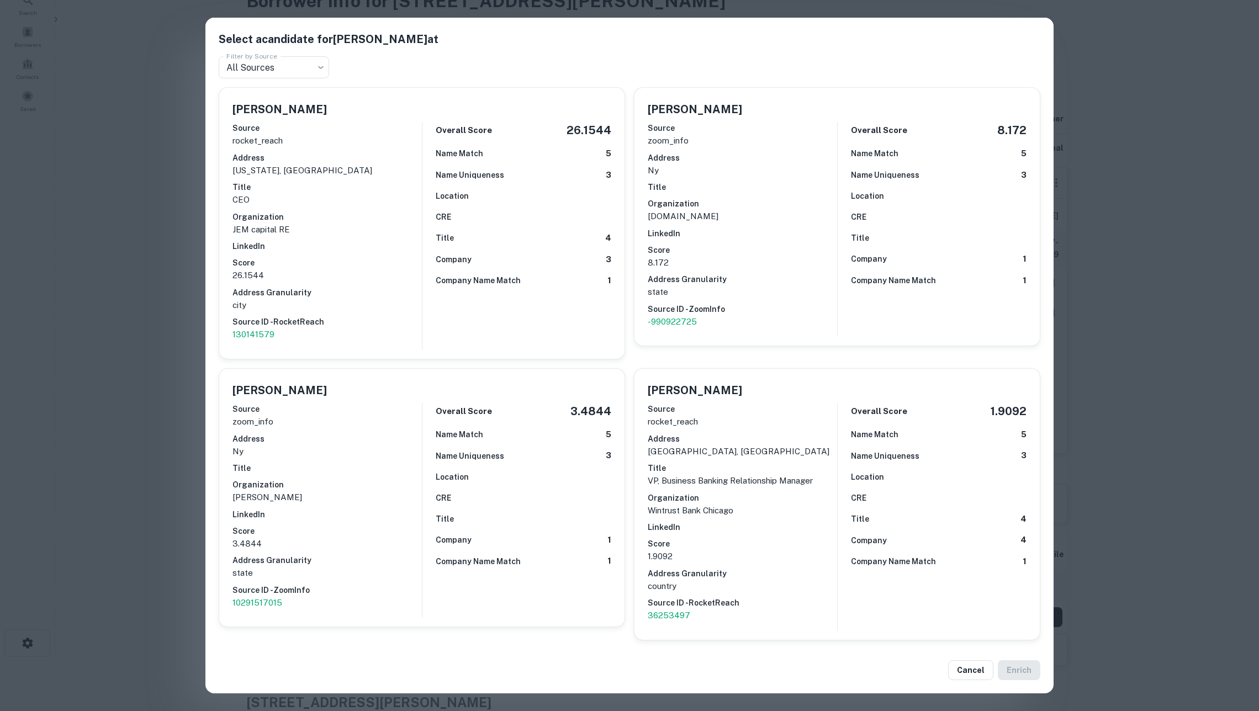
click at [378, 230] on p "JEM capital RE" at bounding box center [326, 229] width 189 height 13
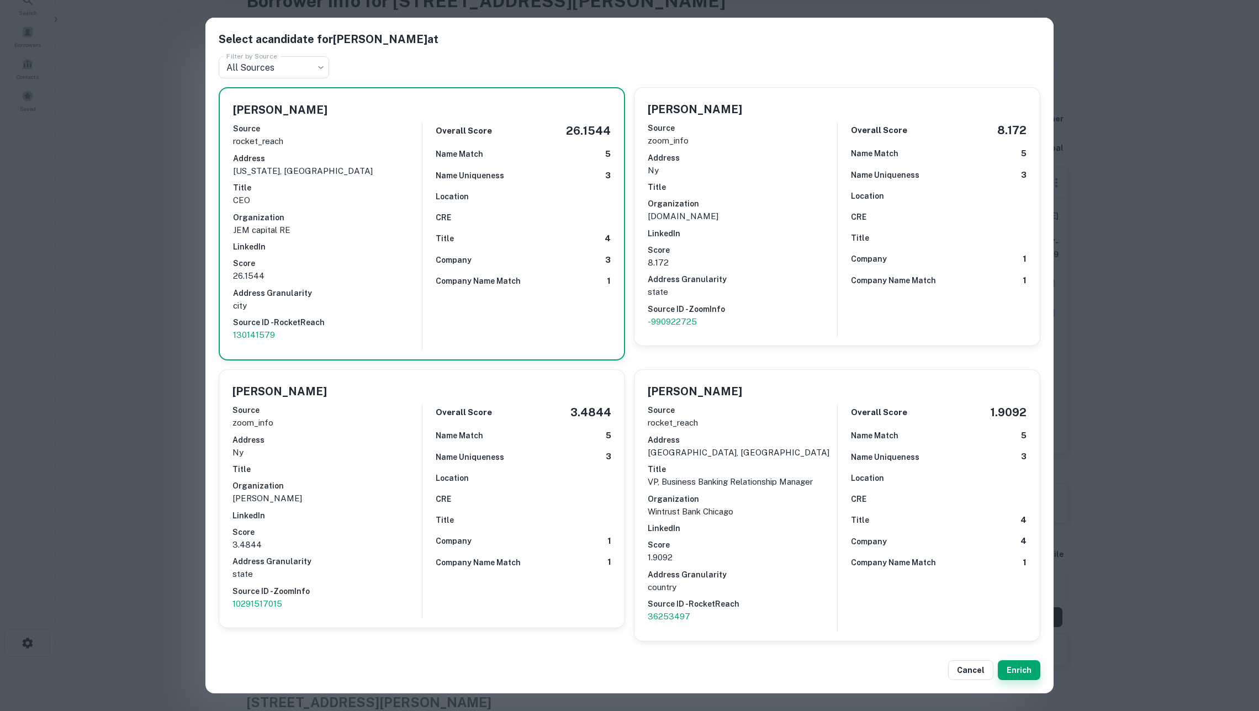
click at [1022, 669] on button "Enrich" at bounding box center [1019, 670] width 43 height 20
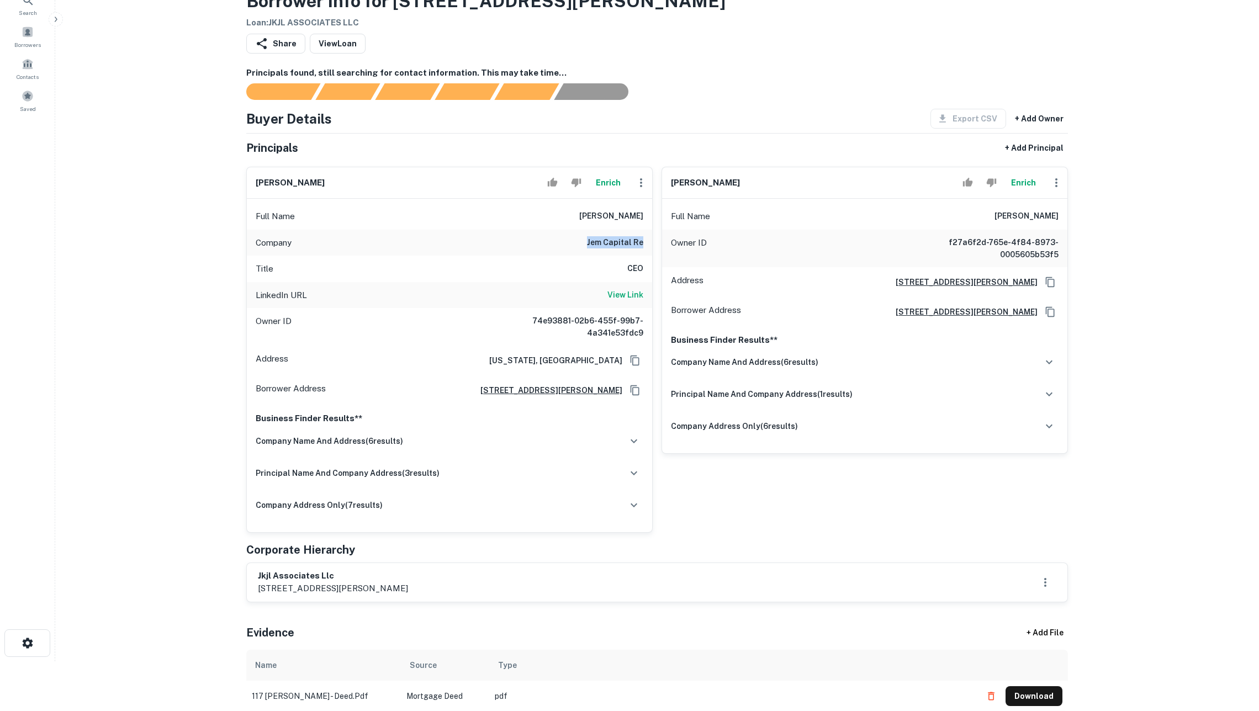
drag, startPoint x: 588, startPoint y: 246, endPoint x: 646, endPoint y: 252, distance: 57.8
click at [646, 252] on div "Company jem capital re" at bounding box center [449, 243] width 405 height 27
copy h6 "jem capital re"
click at [1032, 191] on button "Enrich" at bounding box center [1023, 183] width 35 height 22
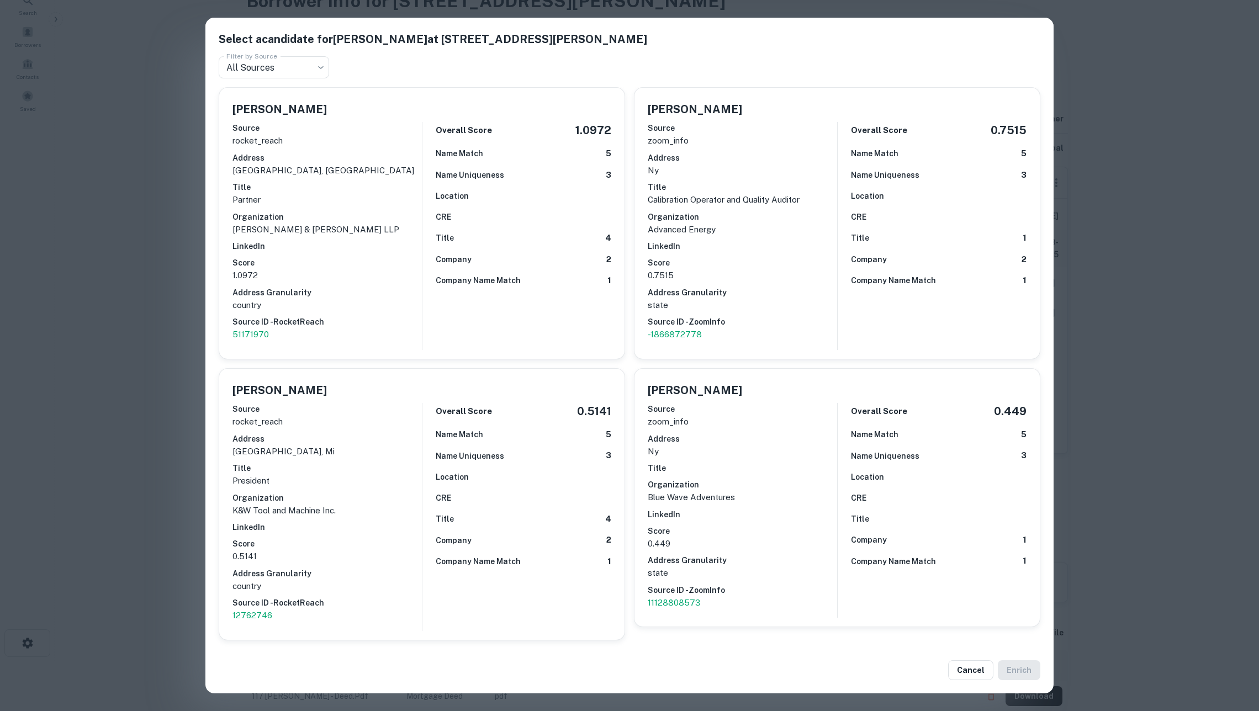
click at [178, 339] on div "Select a candidate for Joseph Kohn at 199 lee avenue, suite 949 Filter by Sourc…" at bounding box center [629, 355] width 1259 height 711
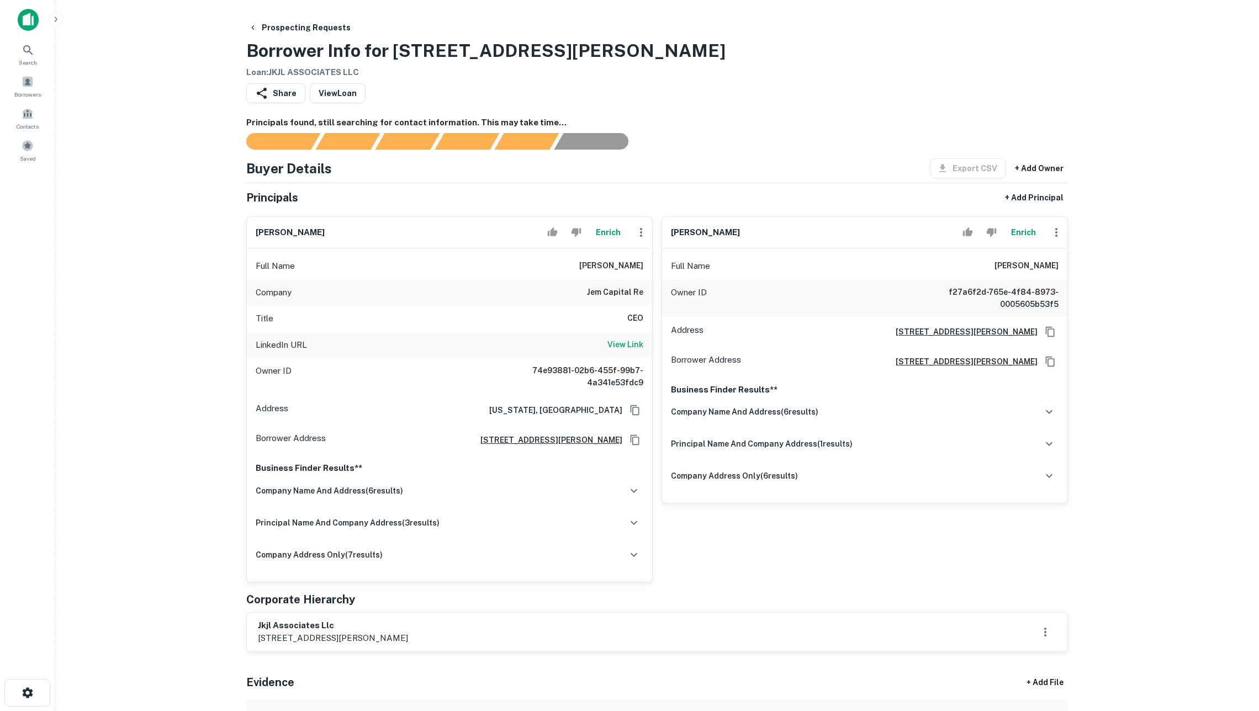
scroll to position [0, 0]
